Goal: Answer question/provide support

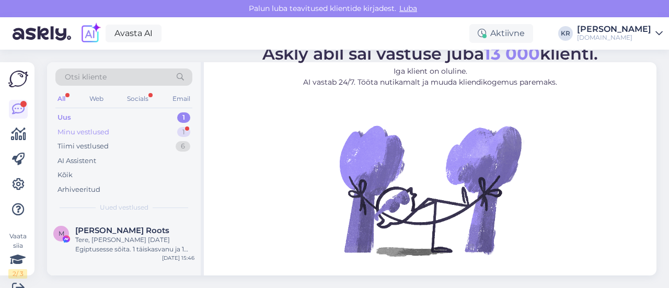
click at [161, 135] on div "Minu vestlused 1" at bounding box center [123, 132] width 137 height 15
click at [167, 243] on div "Aga saime siit hotellist mingi kontakt nr pole aimu kes ta joinupis või mis asj…" at bounding box center [134, 244] width 119 height 19
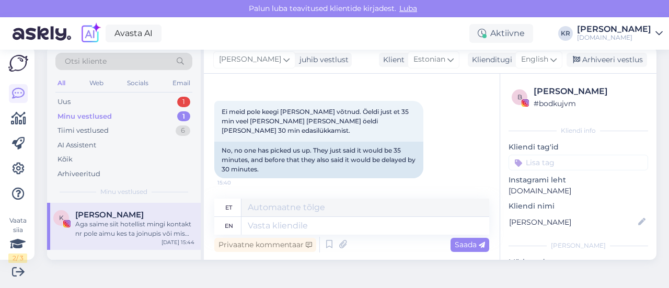
scroll to position [1753, 0]
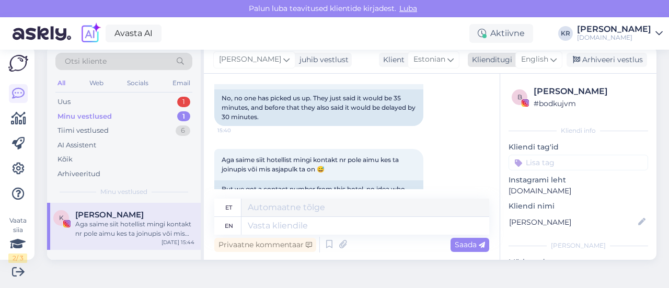
click at [532, 58] on span "English" at bounding box center [534, 59] width 27 height 11
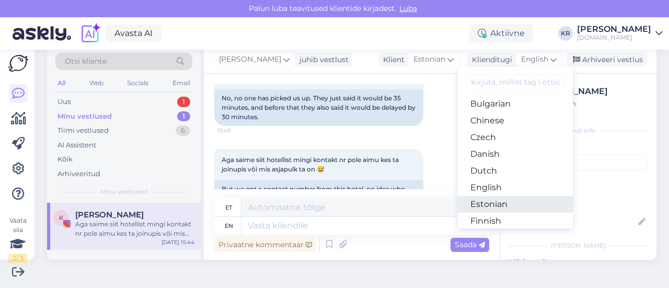
scroll to position [52, 0]
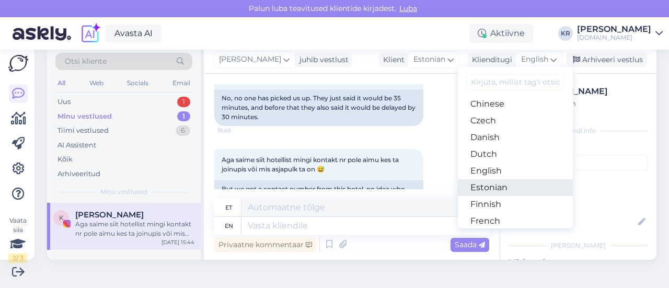
click at [502, 187] on link "Estonian" at bounding box center [515, 187] width 115 height 17
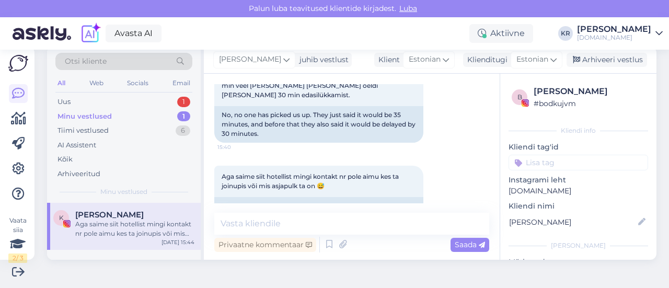
scroll to position [1739, 0]
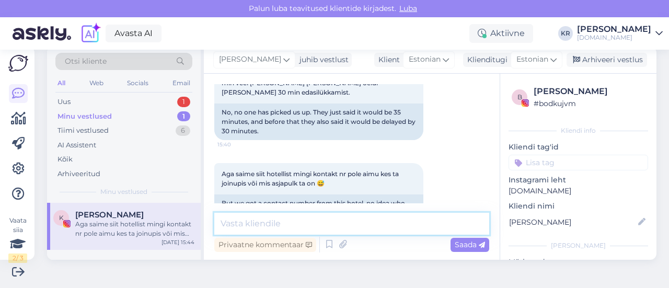
drag, startPoint x: 316, startPoint y: 222, endPoint x: 326, endPoint y: 221, distance: 10.5
click at [317, 225] on textarea at bounding box center [351, 224] width 275 height 22
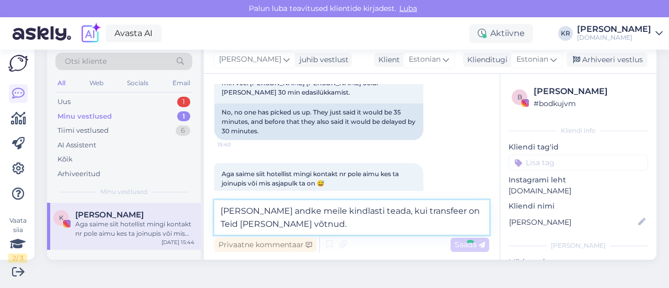
type textarea "[PERSON_NAME] andke meile kindlasti teada, kui transfeer on Teid [PERSON_NAME] …"
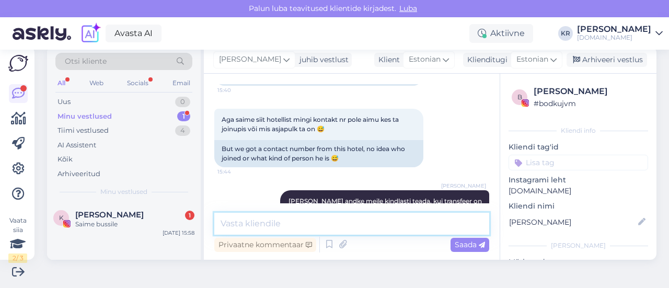
scroll to position [1838, 0]
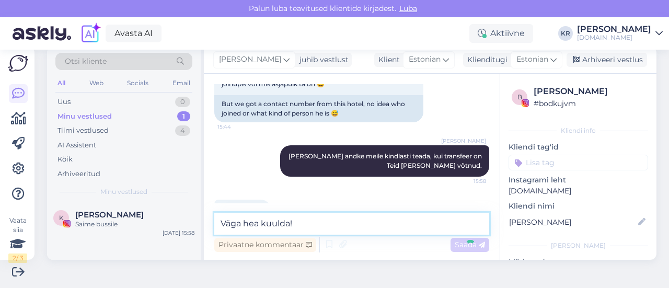
type textarea "Väga hea kuulda!"
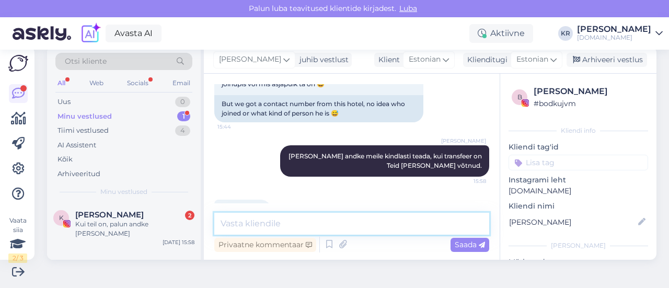
scroll to position [1973, 0]
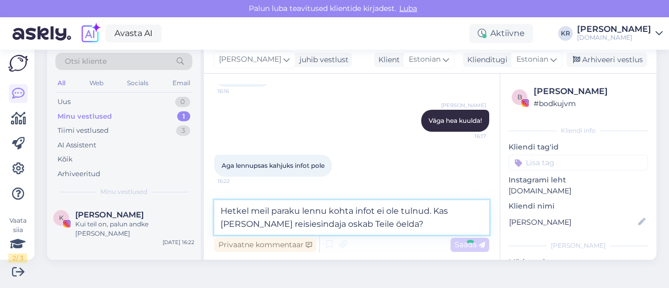
type textarea "Hetkel meil paraku lennu kohta infot ei ole tulnud. Kas [PERSON_NAME] reisiesin…"
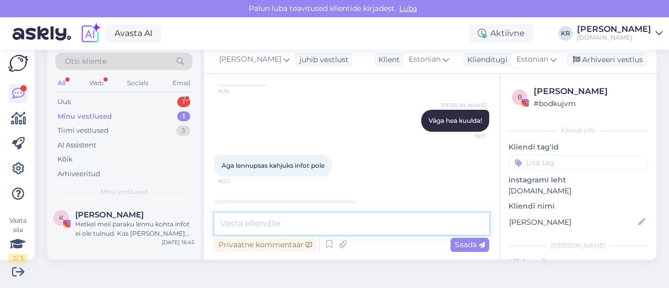
scroll to position [2028, 0]
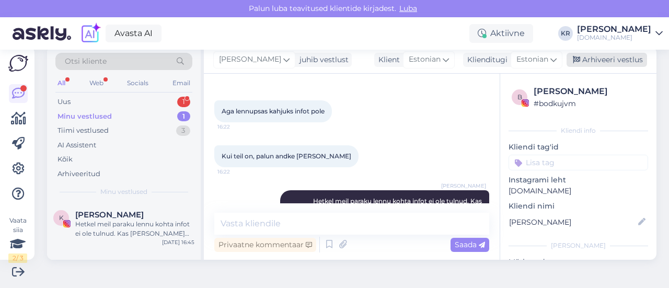
drag, startPoint x: 584, startPoint y: 60, endPoint x: 516, endPoint y: 139, distance: 104.2
click at [584, 60] on div "Arhiveeri vestlus" at bounding box center [607, 60] width 80 height 14
